Goal: Task Accomplishment & Management: Complete application form

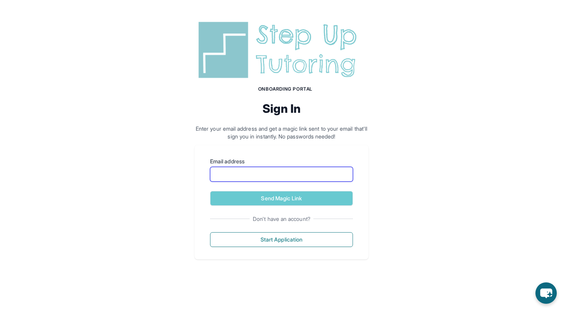
click at [219, 172] on input "Email address" at bounding box center [281, 174] width 143 height 15
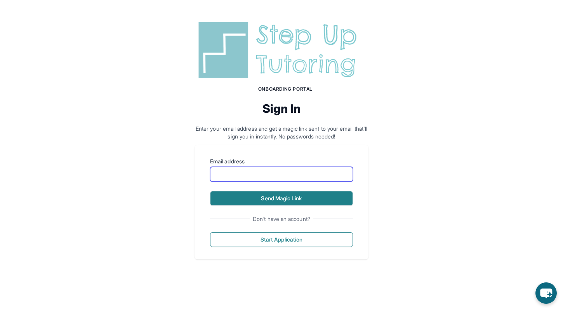
type input "**********"
click at [210, 191] on button "Send Magic Link" at bounding box center [281, 198] width 143 height 15
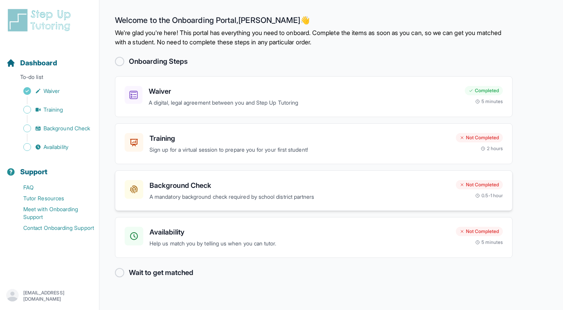
click at [245, 194] on p "A mandatory background check required by school district partners" at bounding box center [300, 196] width 300 height 9
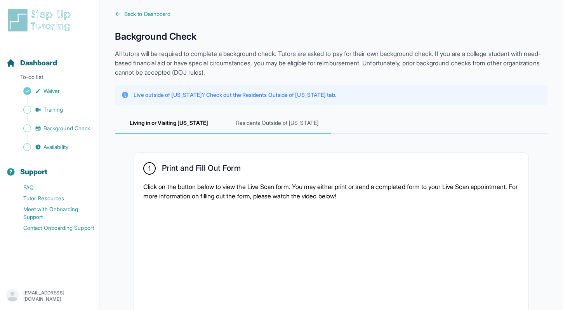
click at [275, 115] on span "Residents Outside of California" at bounding box center [277, 123] width 108 height 21
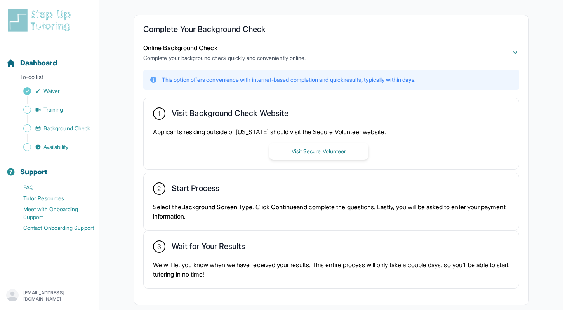
scroll to position [142, 0]
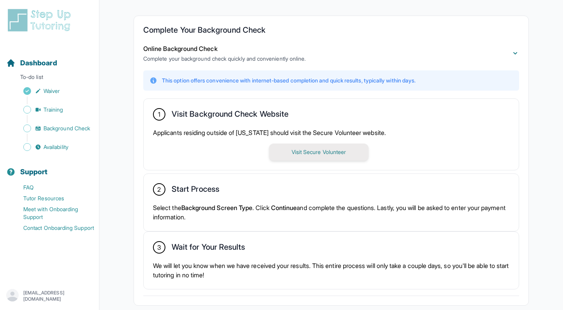
click at [314, 151] on button "Visit Secure Volunteer" at bounding box center [318, 151] width 99 height 17
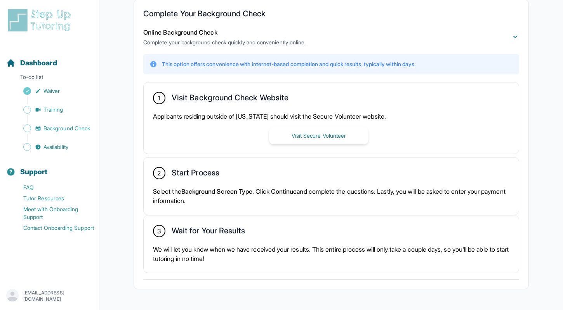
scroll to position [177, 0]
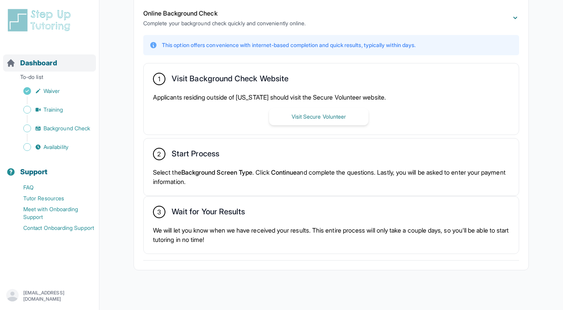
click at [37, 64] on span "Dashboard" at bounding box center [38, 62] width 37 height 11
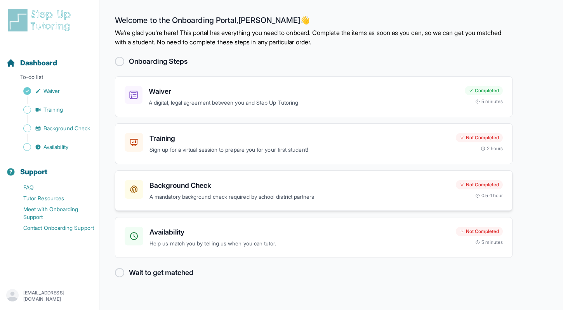
click at [236, 205] on div "Background Check A mandatory background check required by school district partn…" at bounding box center [314, 190] width 398 height 41
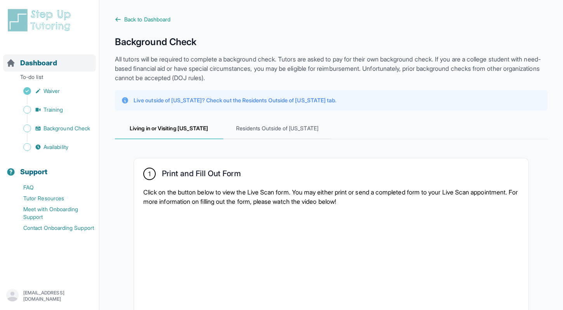
click at [29, 60] on span "Dashboard" at bounding box center [38, 62] width 37 height 11
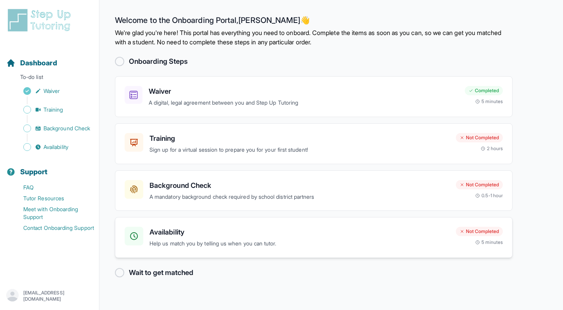
click at [217, 230] on h3 "Availability" at bounding box center [300, 231] width 300 height 11
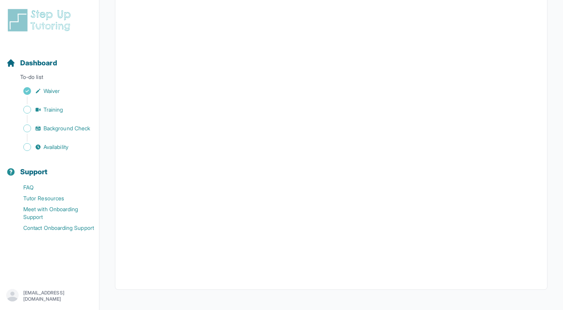
scroll to position [142, 0]
click at [50, 60] on span "Dashboard" at bounding box center [38, 62] width 37 height 11
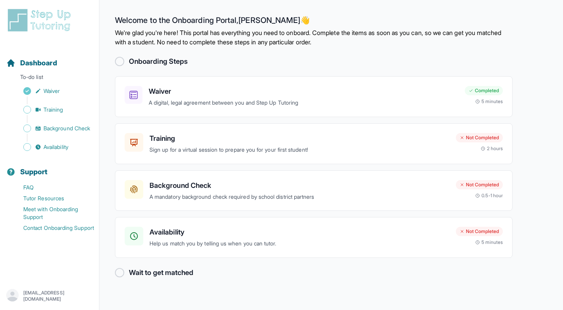
click at [123, 64] on div "Onboarding Steps" at bounding box center [314, 61] width 398 height 11
click at [121, 63] on div at bounding box center [119, 61] width 9 height 9
click at [195, 151] on p "Sign up for a virtual session to prepare you for your first student!" at bounding box center [300, 149] width 300 height 9
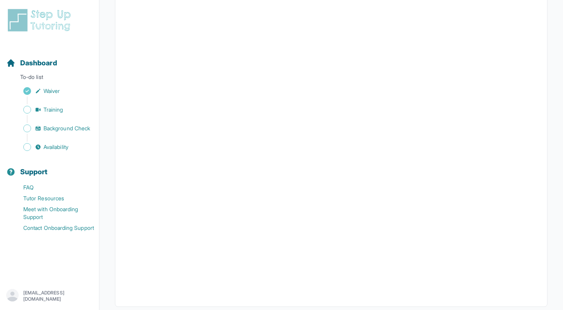
scroll to position [237, 0]
